Goal: Check status: Check status

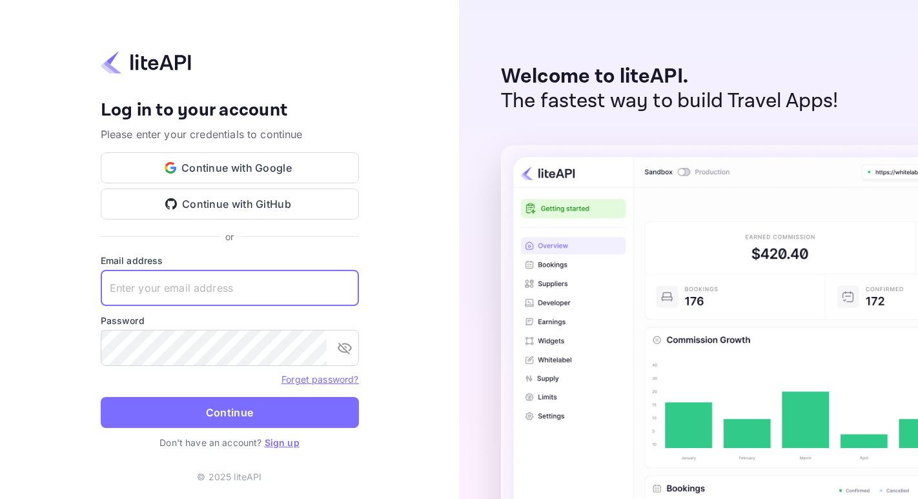
click at [193, 283] on input "text" at bounding box center [230, 288] width 258 height 36
paste input "[EMAIL_ADDRESS][DOMAIN_NAME]"
type input "[EMAIL_ADDRESS][DOMAIN_NAME]"
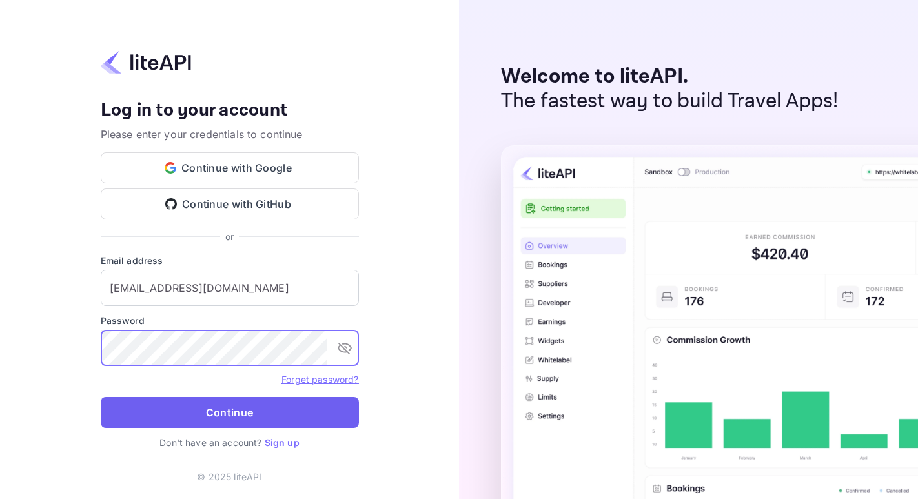
click at [256, 413] on button "Continue" at bounding box center [230, 412] width 258 height 31
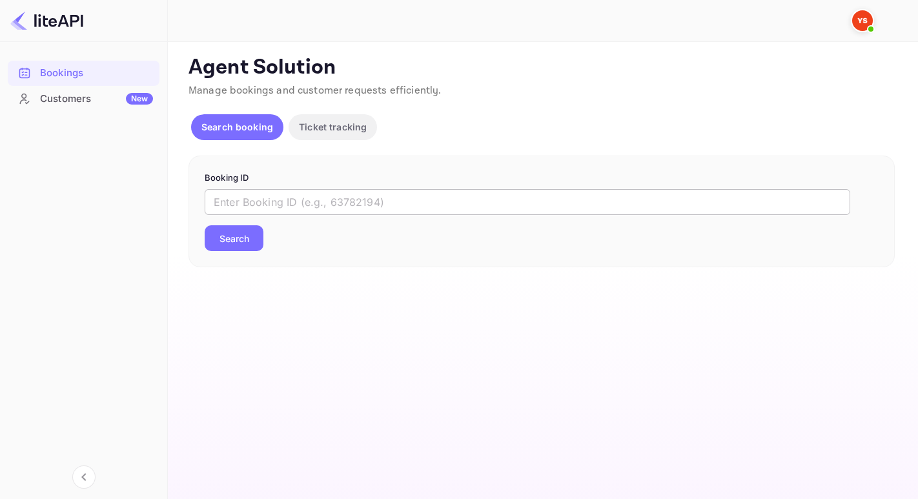
drag, startPoint x: 264, startPoint y: 194, endPoint x: 263, endPoint y: 201, distance: 7.8
click at [264, 195] on input "text" at bounding box center [528, 202] width 646 height 26
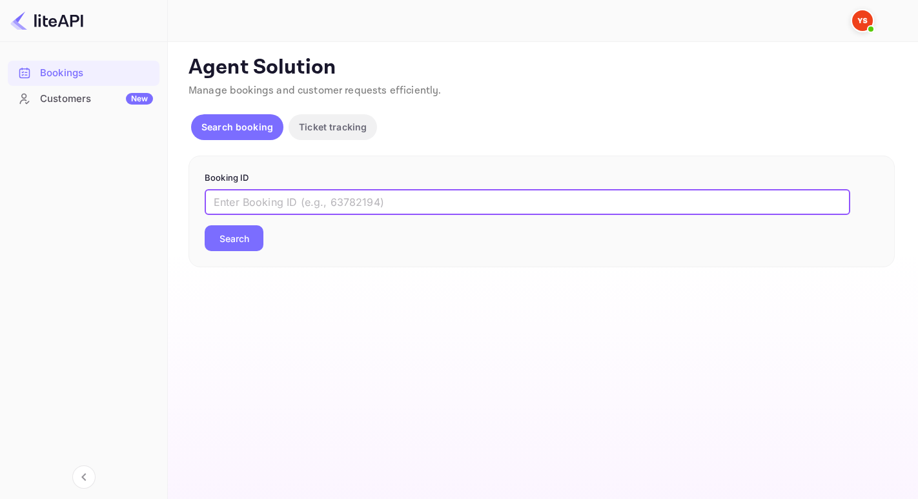
paste input "8879372"
type input "8879372"
click at [205, 225] on button "Search" at bounding box center [234, 238] width 59 height 26
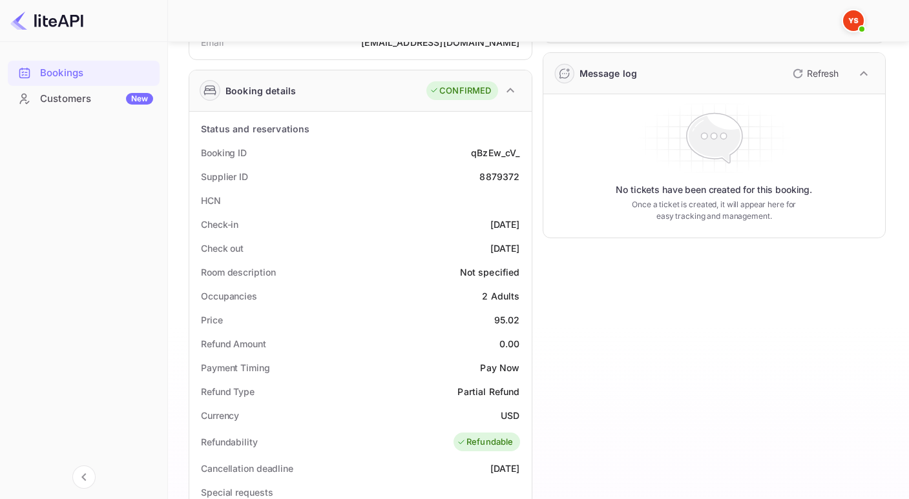
scroll to position [167, 0]
drag, startPoint x: 479, startPoint y: 175, endPoint x: 520, endPoint y: 176, distance: 40.7
click at [520, 176] on div "Supplier ID 8879372" at bounding box center [360, 177] width 332 height 24
copy div "8879372"
drag, startPoint x: 478, startPoint y: 176, endPoint x: 522, endPoint y: 182, distance: 44.3
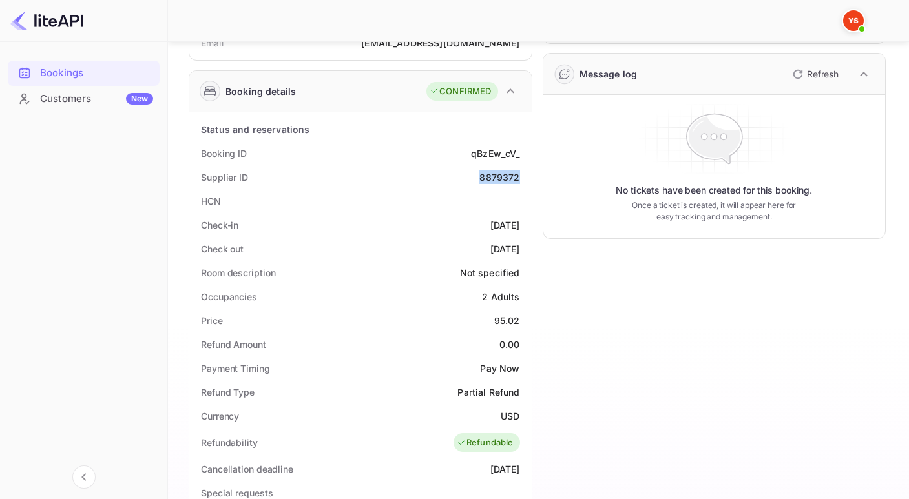
click at [522, 182] on div "Supplier ID 8879372" at bounding box center [360, 177] width 332 height 24
copy div "8879372"
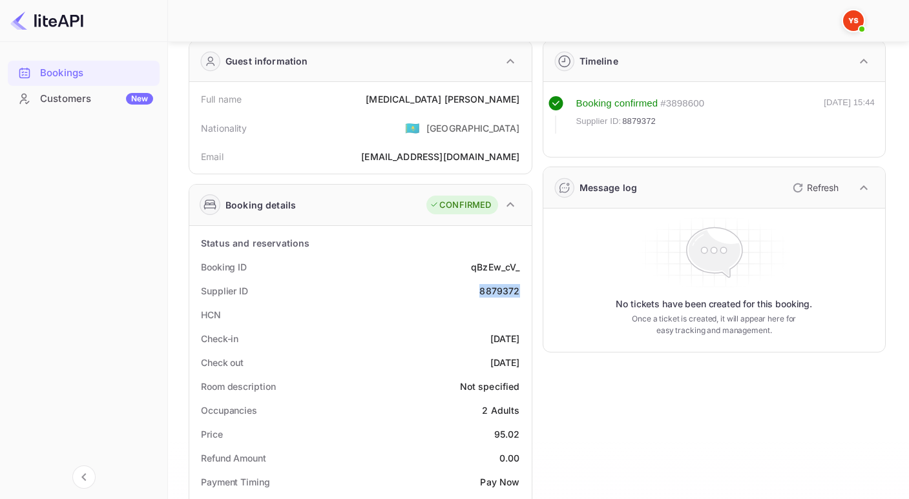
scroll to position [53, 0]
drag, startPoint x: 450, startPoint y: 98, endPoint x: 527, endPoint y: 98, distance: 76.8
click at [527, 98] on div "Full name Nikita Vasilev Nationality 🇰🇿 Kazakhstan Email StrikeShow1@yandex.ru" at bounding box center [360, 129] width 342 height 92
copy div "Nikita Vasilev"
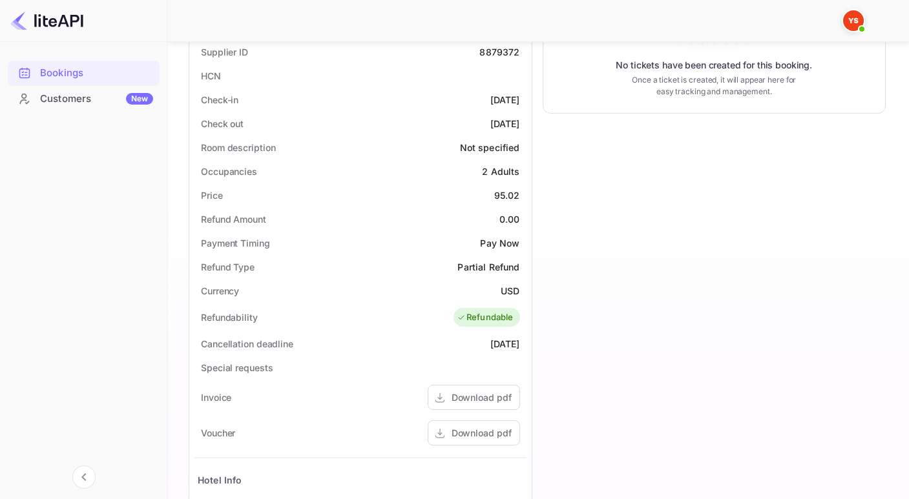
scroll to position [294, 0]
drag, startPoint x: 495, startPoint y: 187, endPoint x: 519, endPoint y: 190, distance: 23.5
click at [519, 190] on div "Price 95.02" at bounding box center [360, 193] width 332 height 24
copy div "95.02"
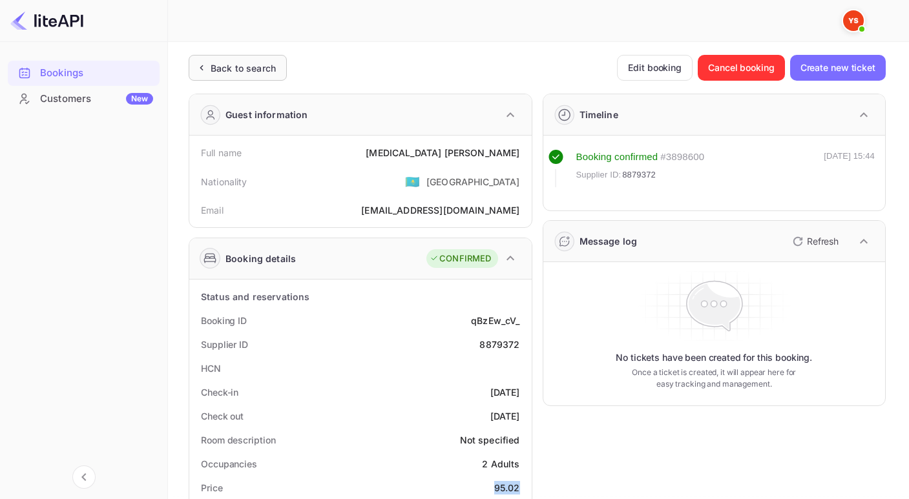
click at [207, 61] on div "Back to search" at bounding box center [238, 68] width 98 height 26
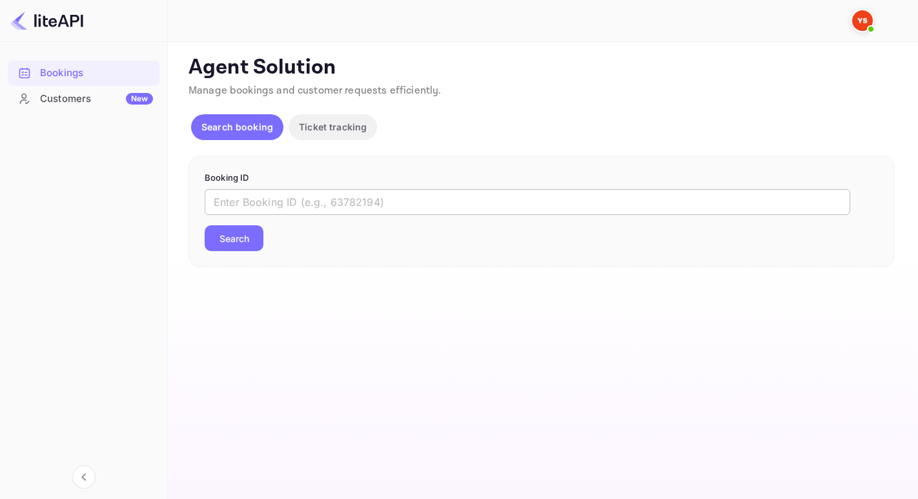
click at [289, 200] on input "text" at bounding box center [528, 202] width 646 height 26
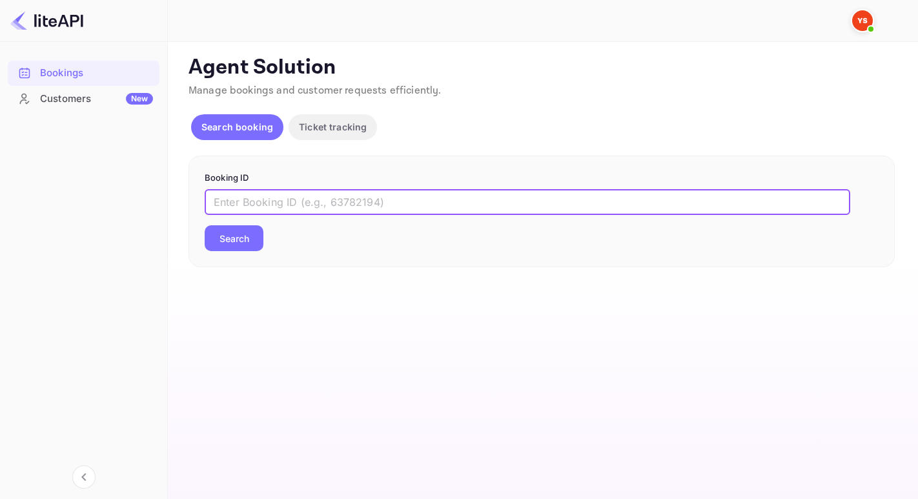
paste input "8424291"
type input "8424291"
click at [205, 225] on button "Search" at bounding box center [234, 238] width 59 height 26
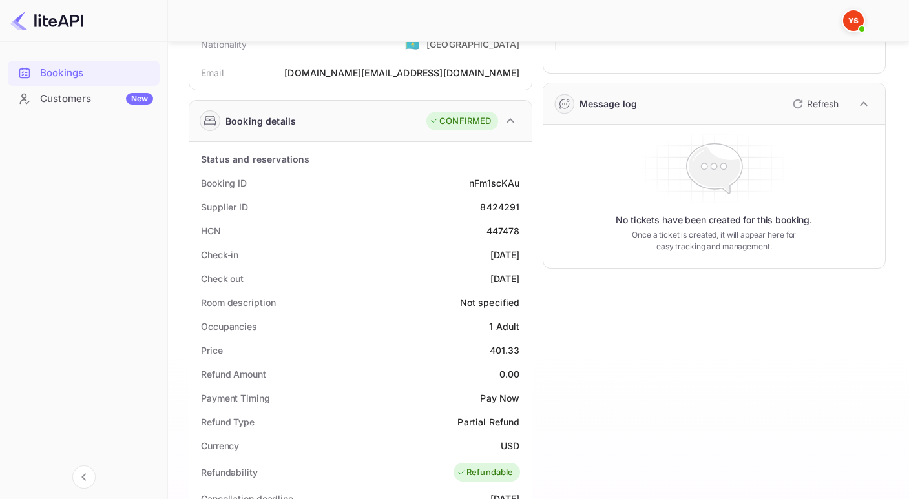
scroll to position [138, 0]
